Goal: Contribute content: Add original content to the website for others to see

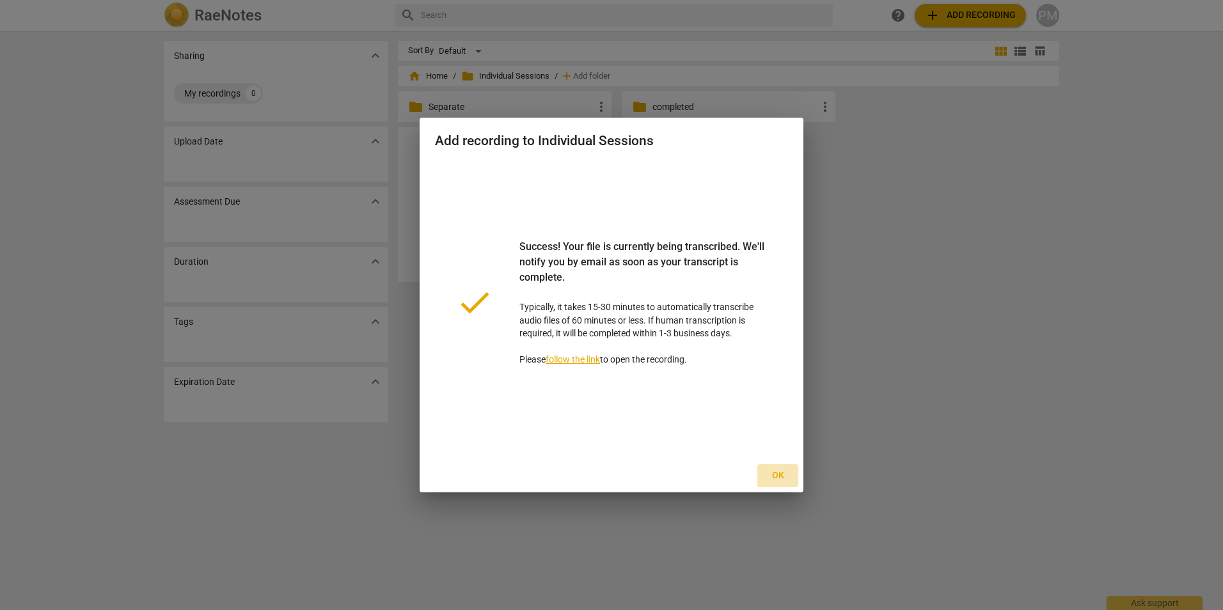
click at [785, 479] on span "Ok" at bounding box center [777, 475] width 20 height 13
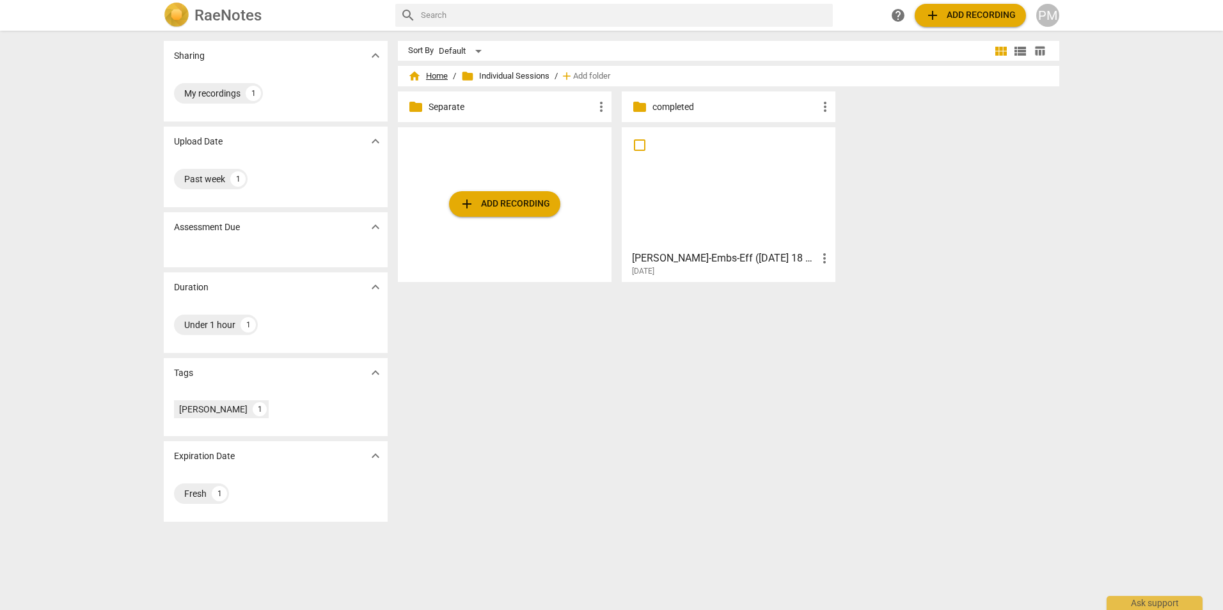
click at [433, 78] on span "home Home" at bounding box center [428, 76] width 40 height 13
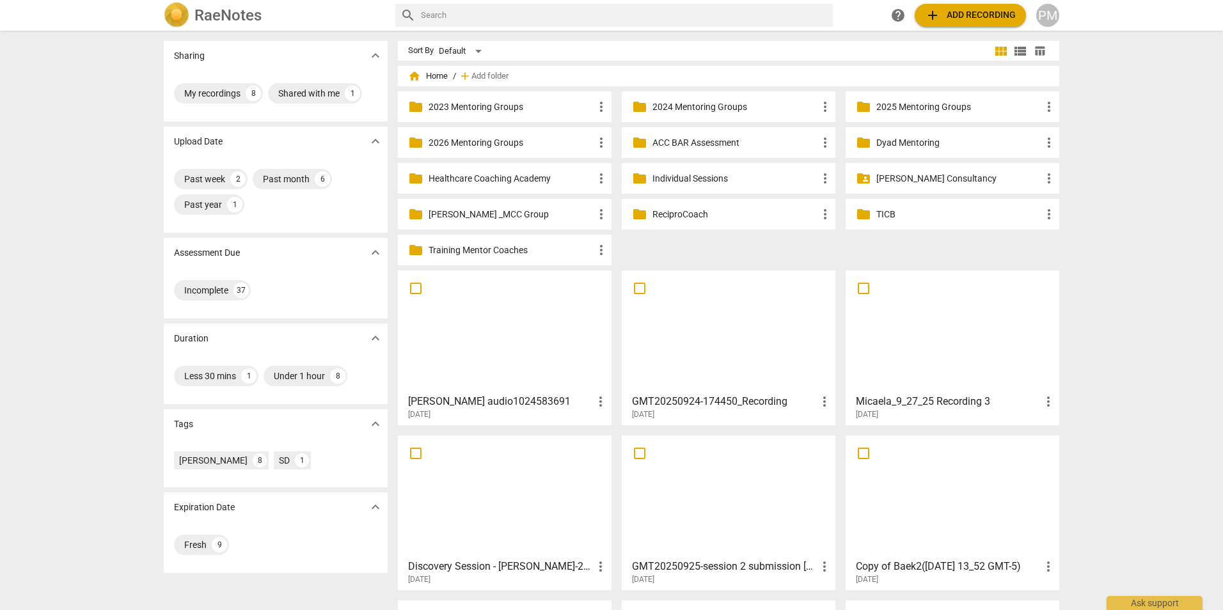
click at [919, 102] on p "2025 Mentoring Groups" at bounding box center [958, 106] width 165 height 13
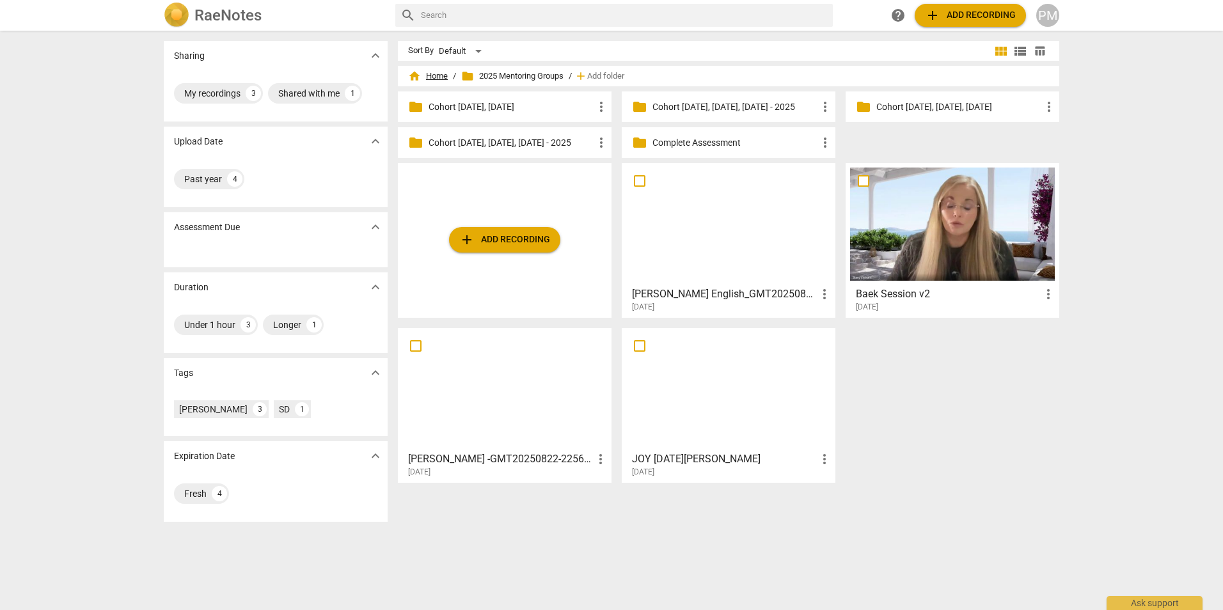
click at [425, 77] on span "home Home" at bounding box center [428, 76] width 40 height 13
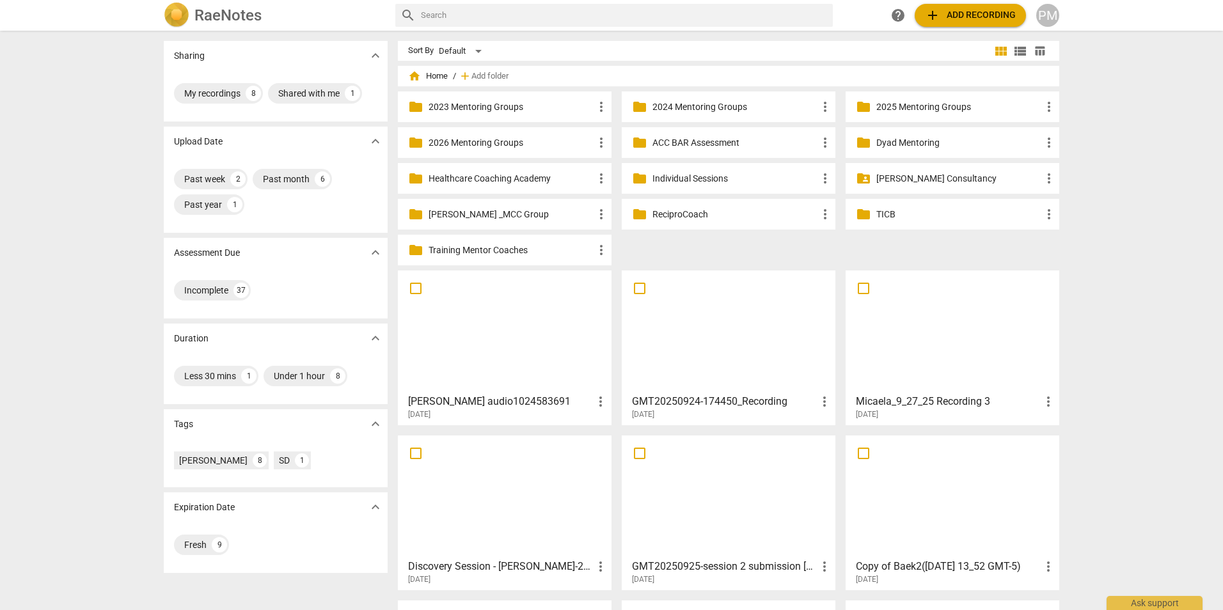
click at [886, 214] on p "TICB" at bounding box center [958, 214] width 165 height 13
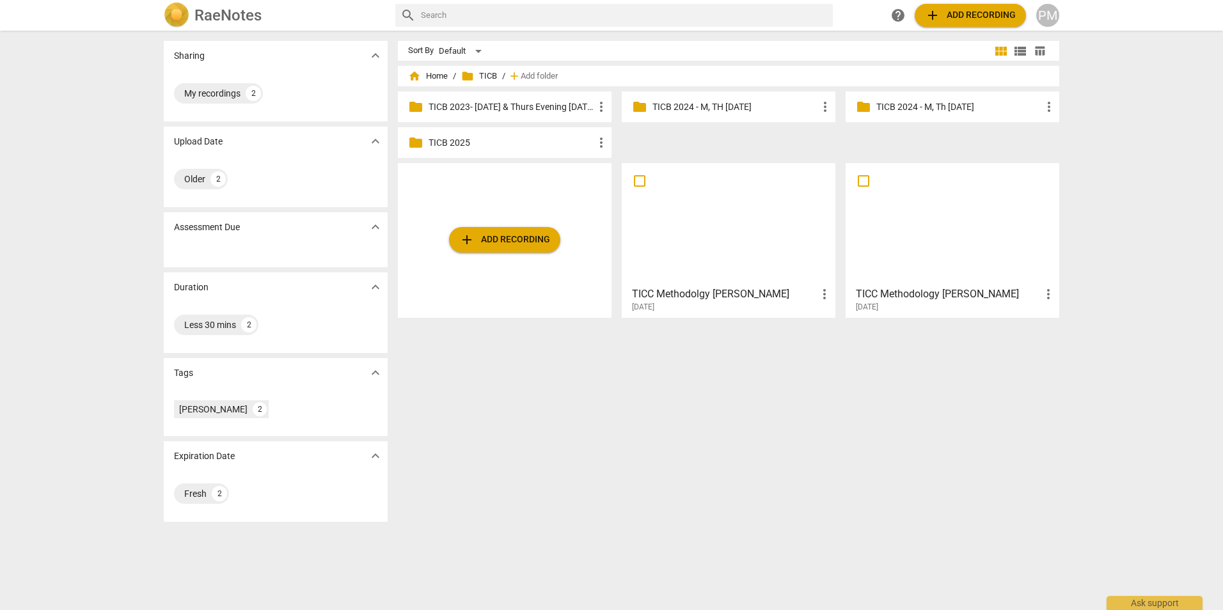
click at [497, 250] on button "add Add recording" at bounding box center [504, 240] width 111 height 26
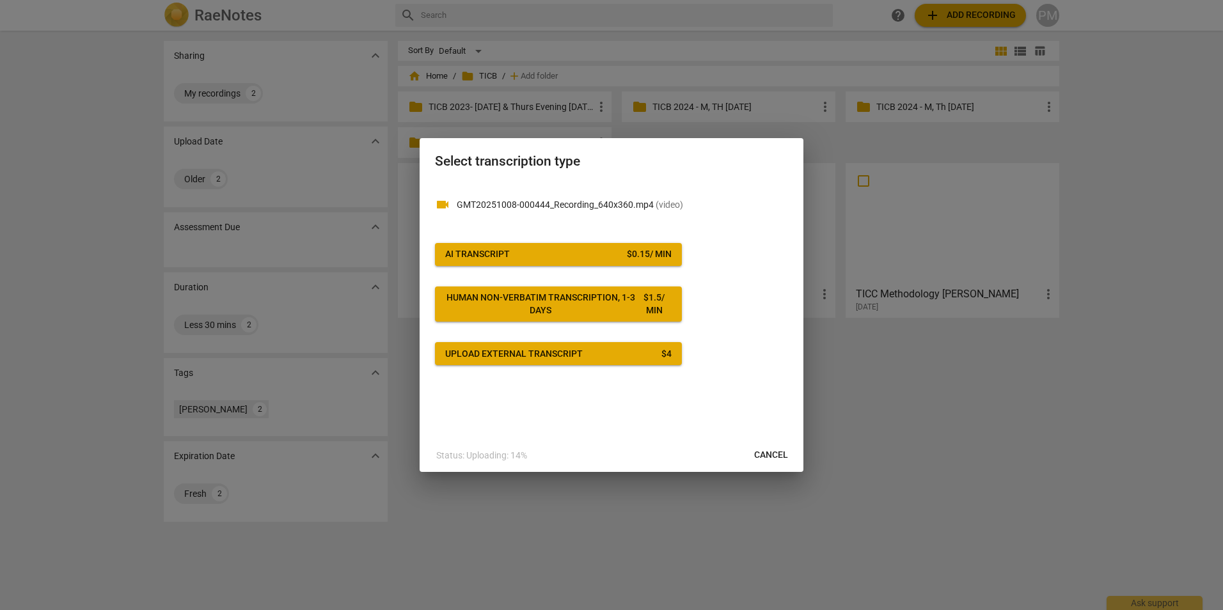
click at [498, 252] on div "AI Transcript" at bounding box center [477, 254] width 65 height 13
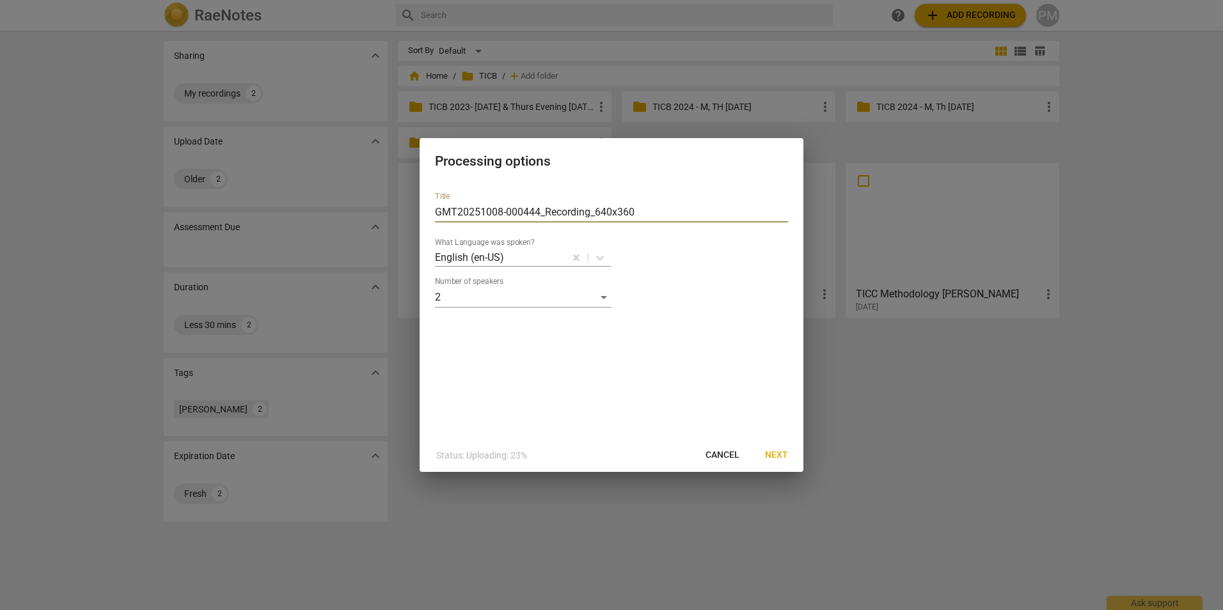
click at [436, 212] on input "GMT20251008-000444_Recording_640x360" at bounding box center [611, 212] width 353 height 20
click at [658, 391] on div "Title GMT20251008-000444_Recording_640x360 What Language was spoken? English (e…" at bounding box center [612, 310] width 384 height 257
click at [438, 210] on input "GMT20251008-000444_Recording_640x360" at bounding box center [611, 212] width 353 height 20
type input "Jill_GMT20251008-000444_Recording_640x360"
click at [783, 453] on span "Next" at bounding box center [776, 455] width 23 height 13
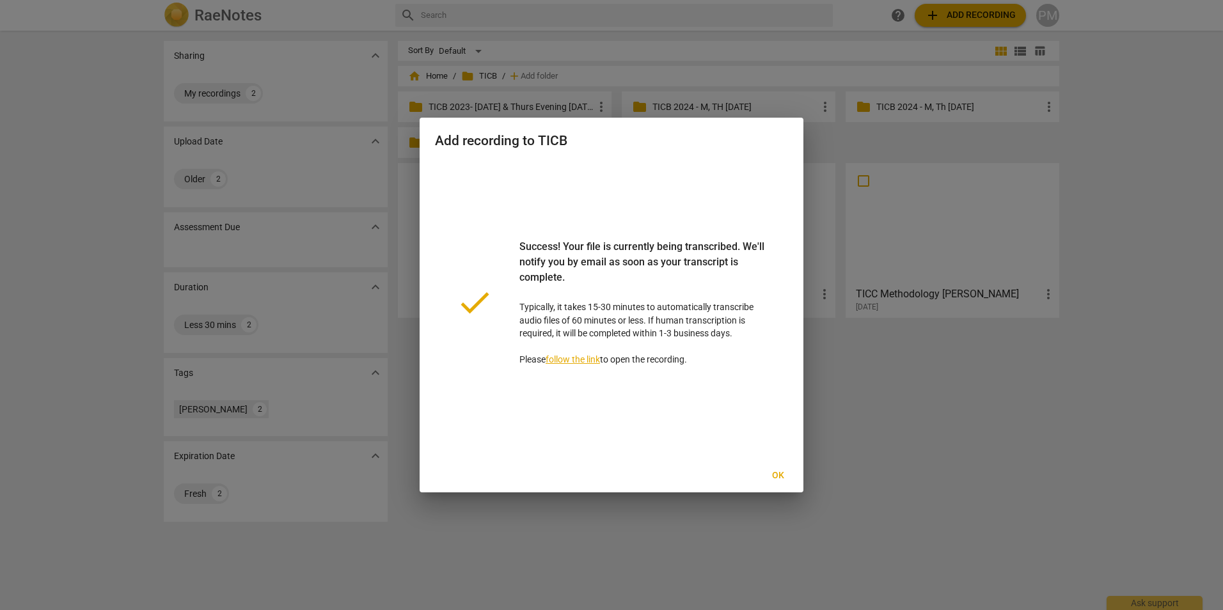
click at [784, 478] on span "Ok" at bounding box center [777, 475] width 20 height 13
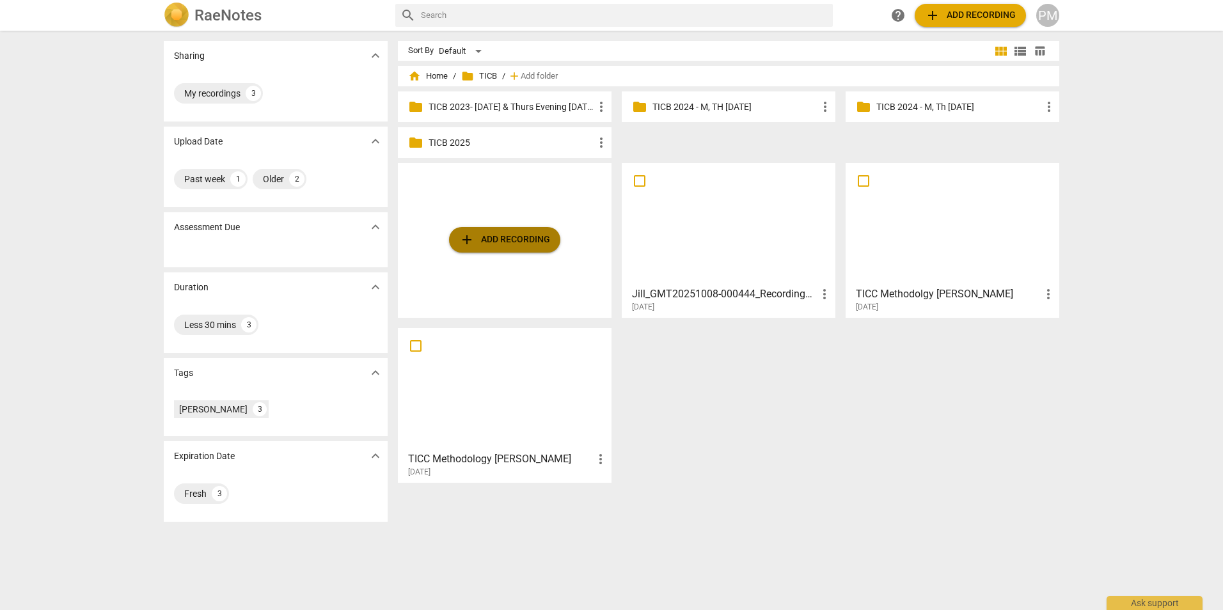
click at [500, 246] on span "add Add recording" at bounding box center [504, 239] width 91 height 15
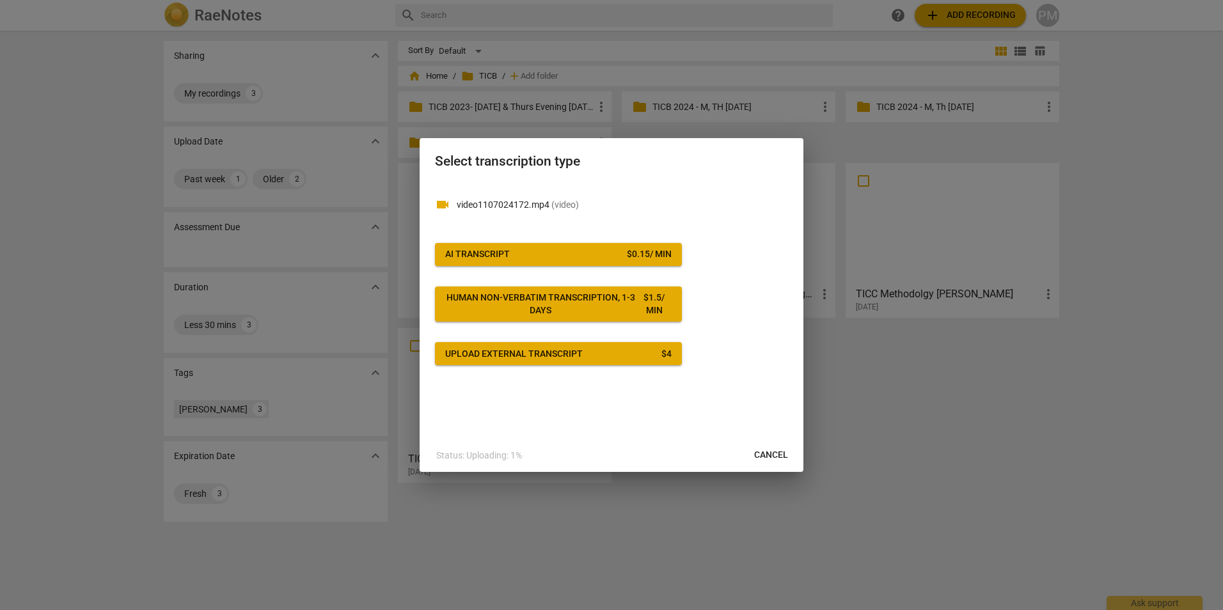
click at [488, 248] on div "AI Transcript" at bounding box center [477, 254] width 65 height 13
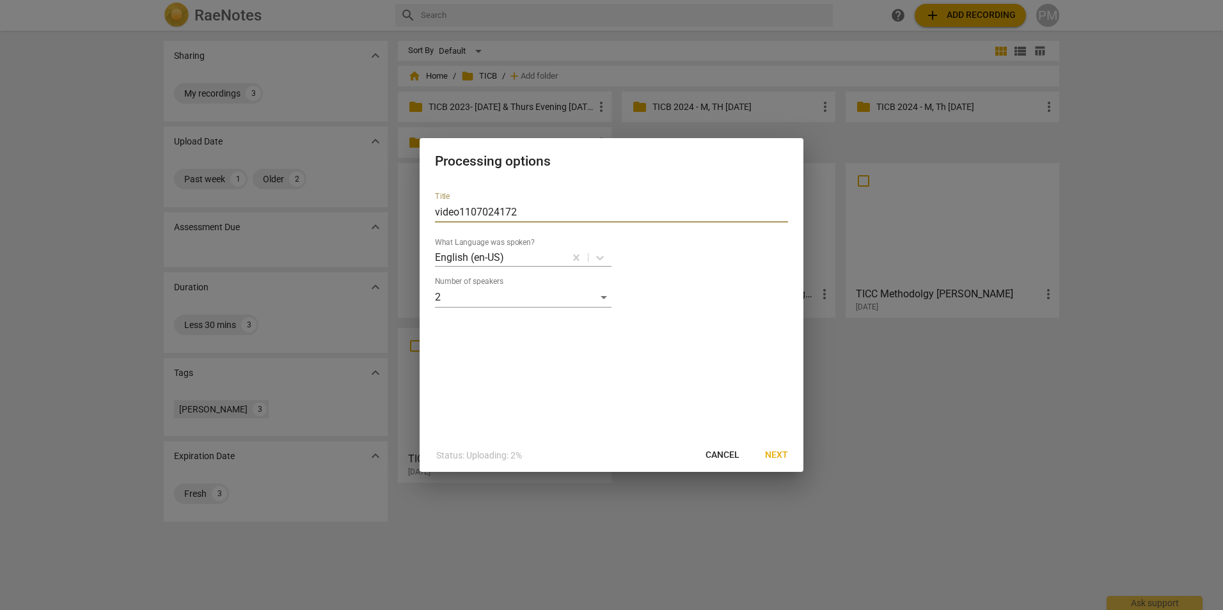
click at [436, 210] on input "video1107024172" at bounding box center [611, 212] width 353 height 20
type input "[PERSON_NAME] _video1107024172"
click at [784, 453] on span "Next" at bounding box center [776, 455] width 23 height 13
